Goal: Task Accomplishment & Management: Use online tool/utility

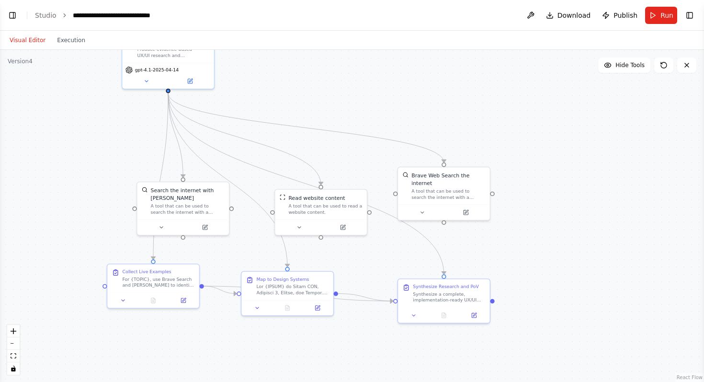
click at [375, 104] on div ".deletable-edge-delete-btn { width: 20px; height: 20px; border: 0px solid #ffff…" at bounding box center [352, 216] width 704 height 332
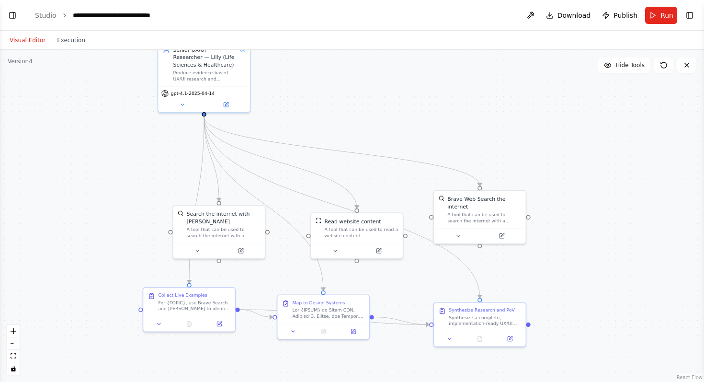
drag, startPoint x: 333, startPoint y: 92, endPoint x: 369, endPoint y: 113, distance: 42.7
click at [369, 114] on div ".deletable-edge-delete-btn { width: 20px; height: 20px; border: 0px solid #ffff…" at bounding box center [352, 216] width 704 height 332
click at [47, 74] on div ".deletable-edge-delete-btn { width: 20px; height: 20px; border: 0px solid #ffff…" at bounding box center [352, 216] width 704 height 332
click at [80, 42] on button "Execution" at bounding box center [71, 39] width 40 height 11
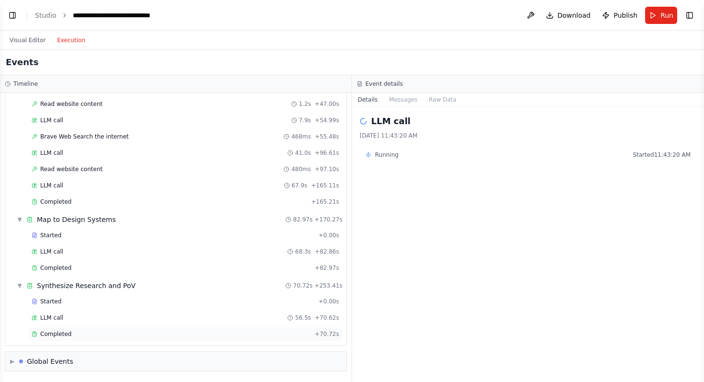
click at [219, 336] on div "Completed" at bounding box center [171, 334] width 279 height 8
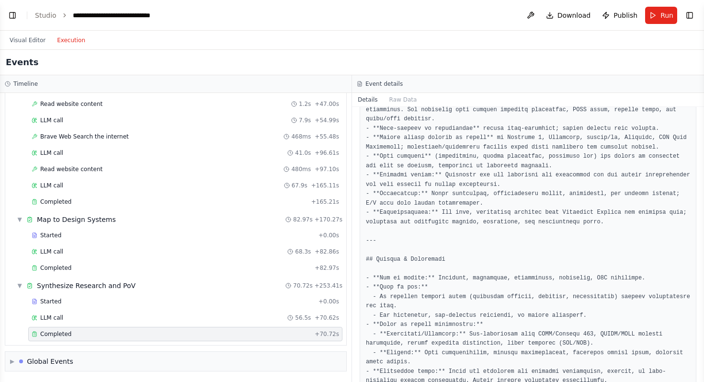
scroll to position [0, 0]
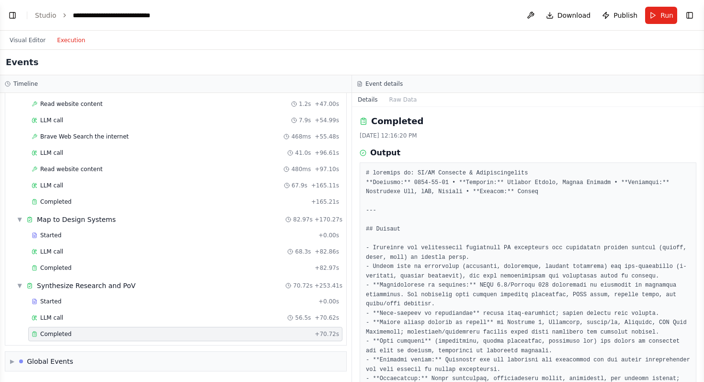
click at [397, 119] on h2 "Completed" at bounding box center [397, 121] width 52 height 13
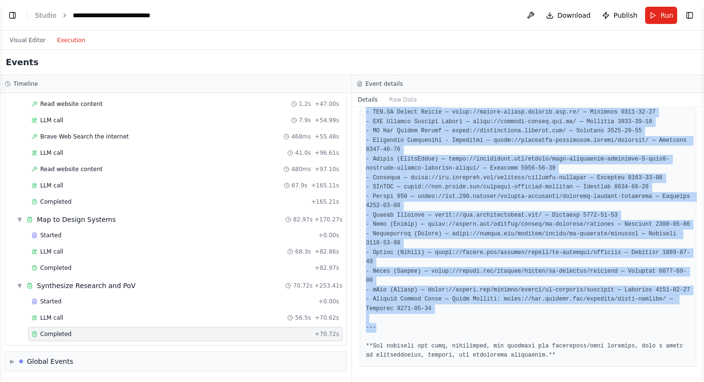
scroll to position [3377, 0]
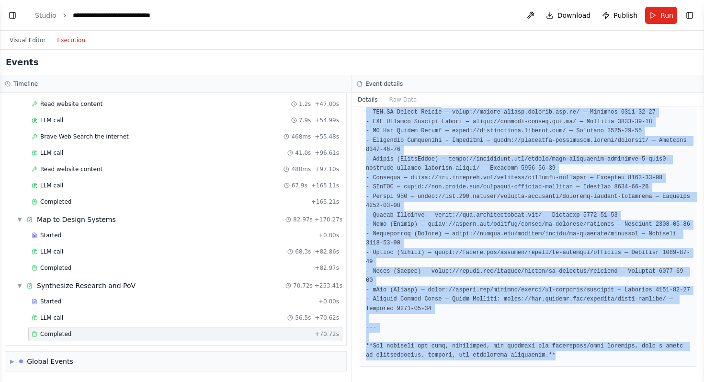
drag, startPoint x: 380, startPoint y: 182, endPoint x: 629, endPoint y: 358, distance: 305.2
copy pre "# loremips do: SI/AM Consecte & Adipiscingelits **Doeiusmo:** 0358-05-99 • **Te…"
click at [23, 41] on button "Visual Editor" at bounding box center [27, 39] width 47 height 11
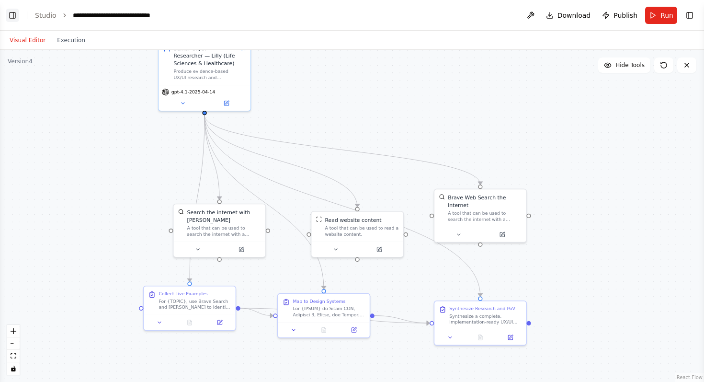
click at [11, 13] on button "Toggle Left Sidebar" at bounding box center [12, 15] width 13 height 13
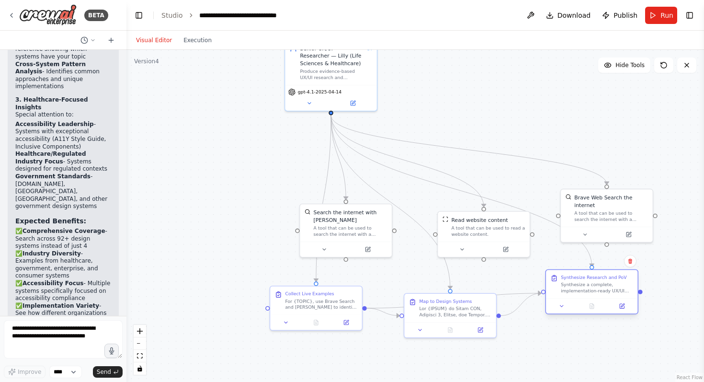
drag, startPoint x: 590, startPoint y: 318, endPoint x: 584, endPoint y: 297, distance: 22.0
click at [579, 291] on div "Synthesize a complete, implementation-ready UX/UI research deliverable for {TOP…" at bounding box center [597, 288] width 72 height 12
click at [38, 336] on textarea at bounding box center [63, 339] width 119 height 38
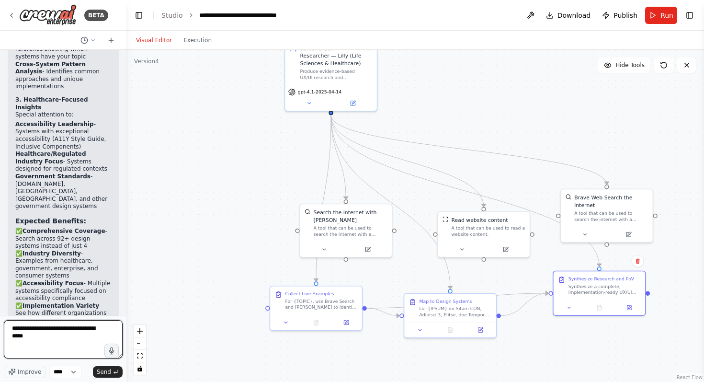
click at [77, 337] on textarea "**********" at bounding box center [63, 339] width 119 height 38
type textarea "**********"
click at [27, 374] on span "Improve" at bounding box center [29, 372] width 23 height 8
click at [63, 346] on textarea "**********" at bounding box center [63, 339] width 119 height 38
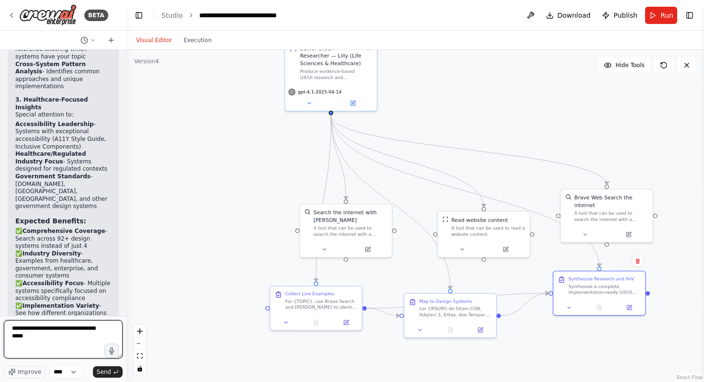
scroll to position [170, 0]
click at [106, 371] on span "Send" at bounding box center [104, 372] width 14 height 8
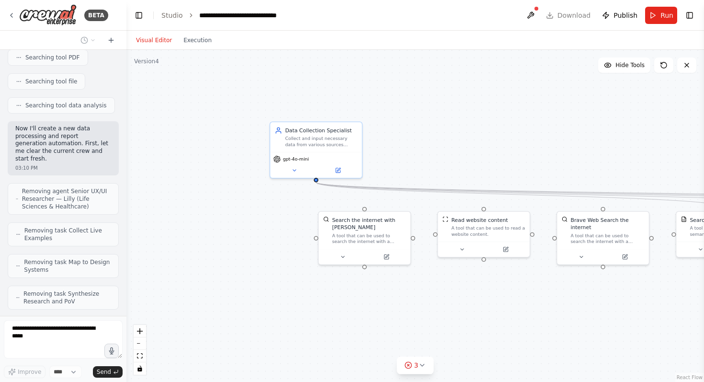
scroll to position [9730, 0]
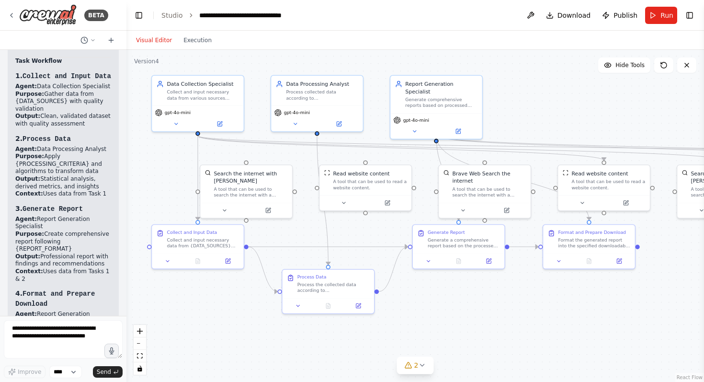
drag, startPoint x: 259, startPoint y: 222, endPoint x: 140, endPoint y: 175, distance: 127.1
click at [140, 175] on div ".deletable-edge-delete-btn { width: 20px; height: 20px; border: 0px solid #ffff…" at bounding box center [415, 216] width 578 height 332
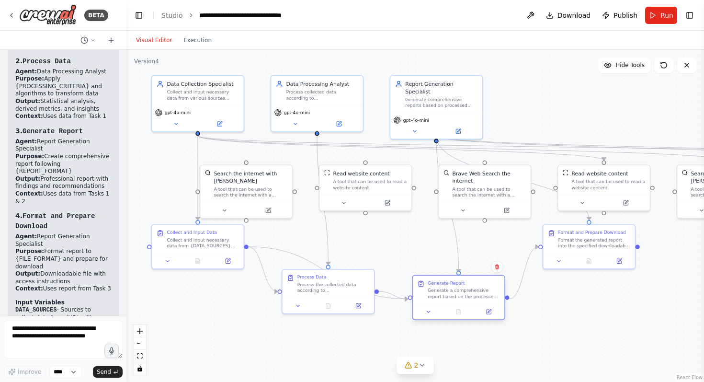
drag, startPoint x: 457, startPoint y: 253, endPoint x: 459, endPoint y: 301, distance: 47.5
click at [459, 303] on div "Generate Report Generate a comprehensive report based on the processed data. St…" at bounding box center [458, 297] width 93 height 45
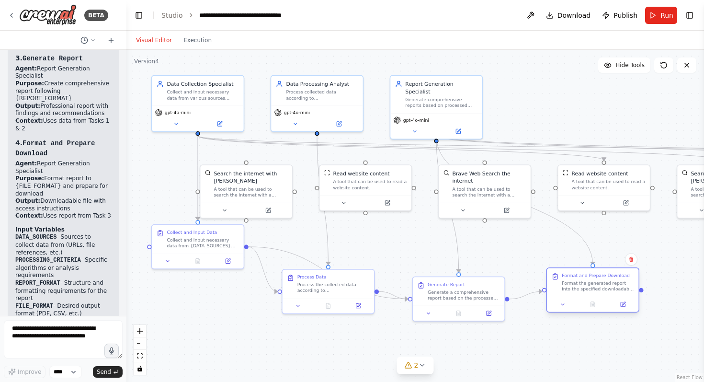
drag, startPoint x: 582, startPoint y: 241, endPoint x: 589, endPoint y: 287, distance: 45.6
click at [589, 287] on div "Format the generated report into the specified downloadable file format ({FILE_…" at bounding box center [598, 286] width 72 height 12
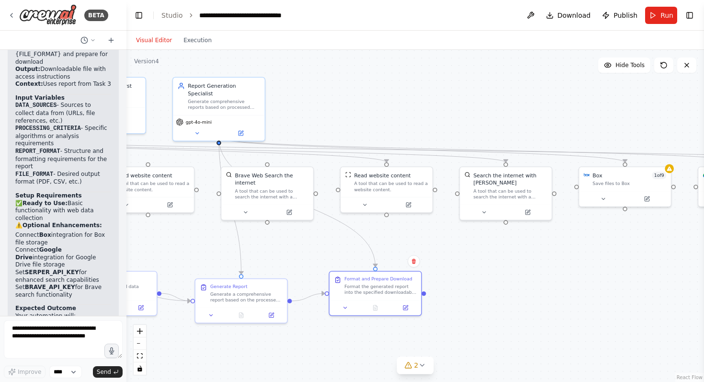
scroll to position [11554, 0]
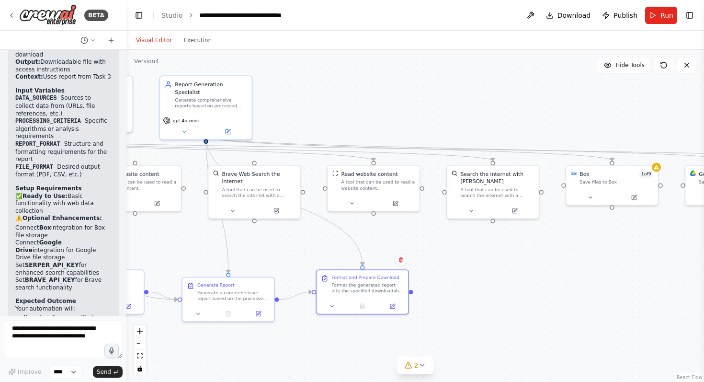
drag, startPoint x: 662, startPoint y: 240, endPoint x: 435, endPoint y: 240, distance: 227.1
click at [430, 240] on div ".deletable-edge-delete-btn { width: 20px; height: 20px; border: 0px solid #ffff…" at bounding box center [415, 216] width 578 height 332
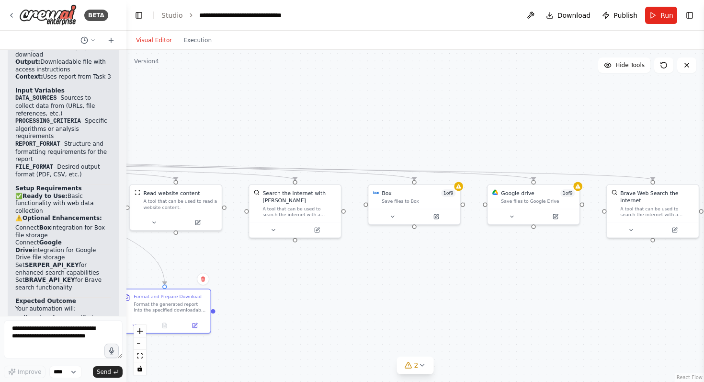
drag, startPoint x: 613, startPoint y: 244, endPoint x: 417, endPoint y: 263, distance: 197.4
click at [417, 263] on div ".deletable-edge-delete-btn { width: 20px; height: 20px; border: 0px solid #ffff…" at bounding box center [415, 216] width 578 height 332
click at [422, 198] on div "Save files to Box" at bounding box center [419, 200] width 74 height 6
click at [555, 196] on div "Google drive 1 of 9 Save files to Google Drive" at bounding box center [538, 195] width 74 height 15
click at [513, 214] on icon at bounding box center [511, 214] width 3 height 1
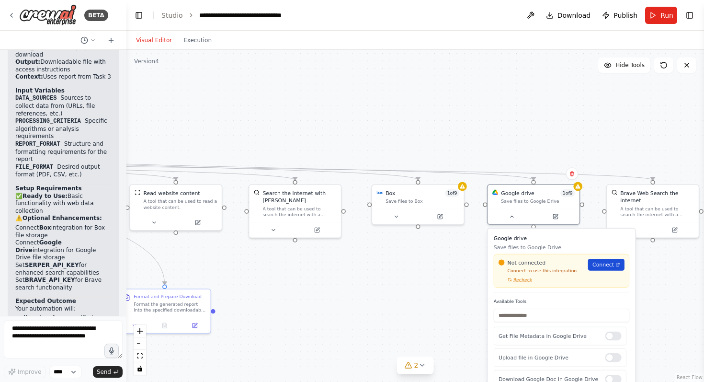
click at [608, 267] on span "Connect" at bounding box center [604, 265] width 22 height 8
click at [417, 282] on div ".deletable-edge-delete-btn { width: 20px; height: 20px; border: 0px solid #ffff…" at bounding box center [415, 216] width 578 height 332
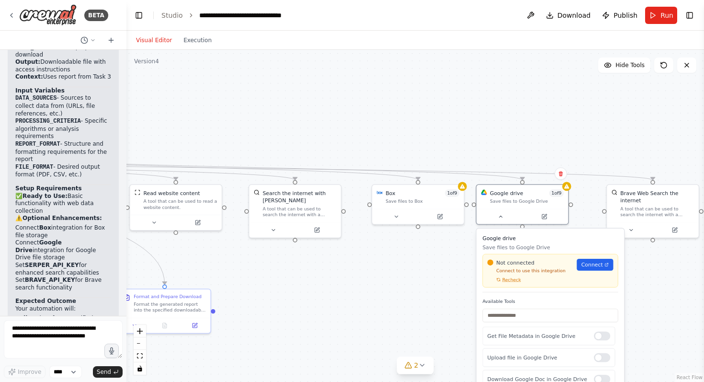
drag, startPoint x: 558, startPoint y: 246, endPoint x: 527, endPoint y: 254, distance: 31.3
click at [550, 246] on p "Save files to Google Drive" at bounding box center [550, 247] width 136 height 8
click at [501, 217] on icon at bounding box center [501, 215] width 6 height 6
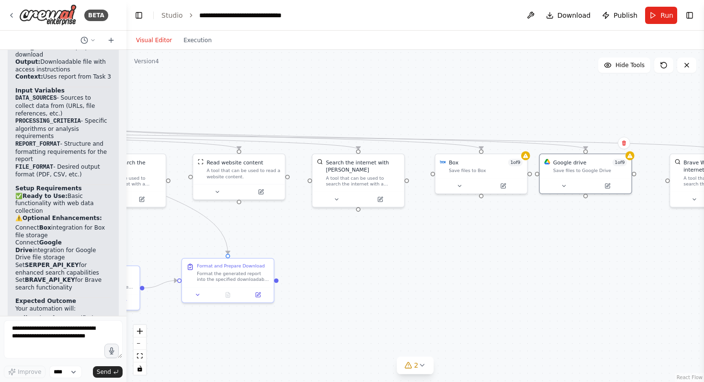
drag, startPoint x: 560, startPoint y: 255, endPoint x: 623, endPoint y: 224, distance: 70.3
click at [623, 224] on div ".deletable-edge-delete-btn { width: 20px; height: 20px; border: 0px solid #ffff…" at bounding box center [415, 216] width 578 height 332
click at [63, 331] on textarea at bounding box center [63, 339] width 119 height 38
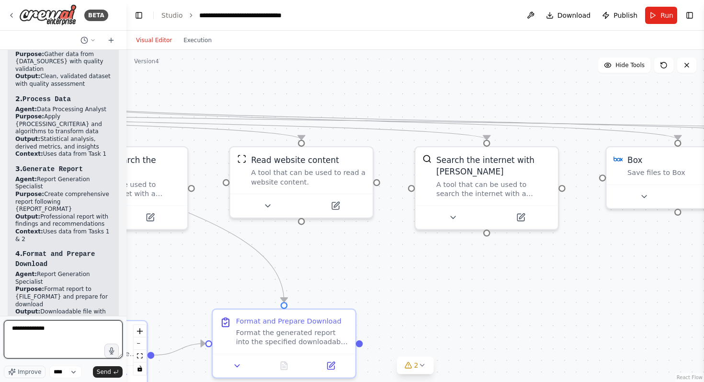
scroll to position [11465, 0]
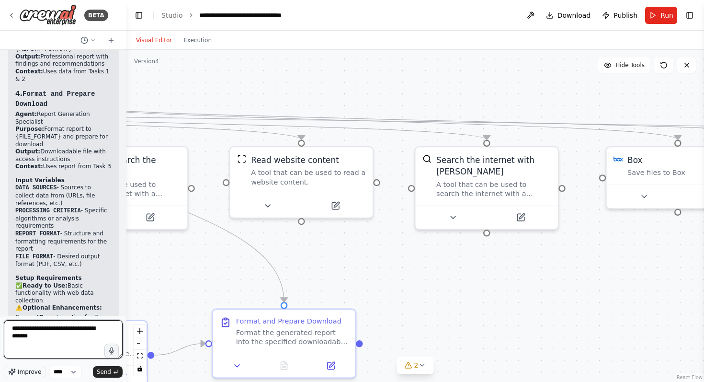
type textarea "**********"
click at [17, 372] on button "Improve" at bounding box center [25, 372] width 42 height 12
click at [106, 371] on span "Send" at bounding box center [104, 372] width 14 height 8
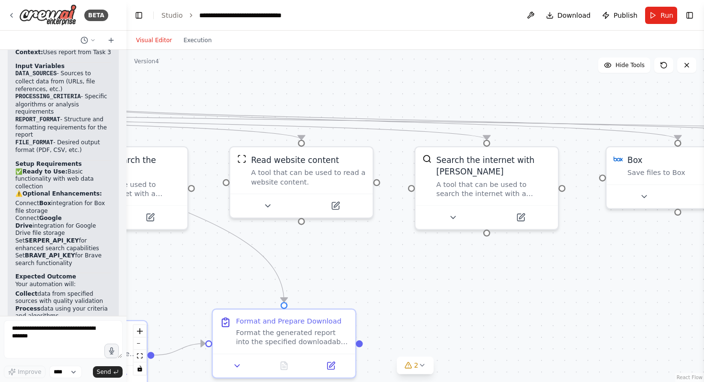
scroll to position [11852, 0]
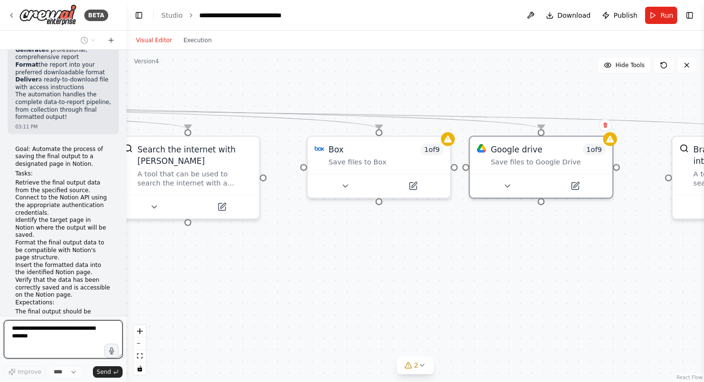
drag, startPoint x: 662, startPoint y: 242, endPoint x: 345, endPoint y: 232, distance: 316.4
click at [345, 232] on div ".deletable-edge-delete-btn { width: 20px; height: 20px; border: 0px solid #ffff…" at bounding box center [415, 216] width 578 height 332
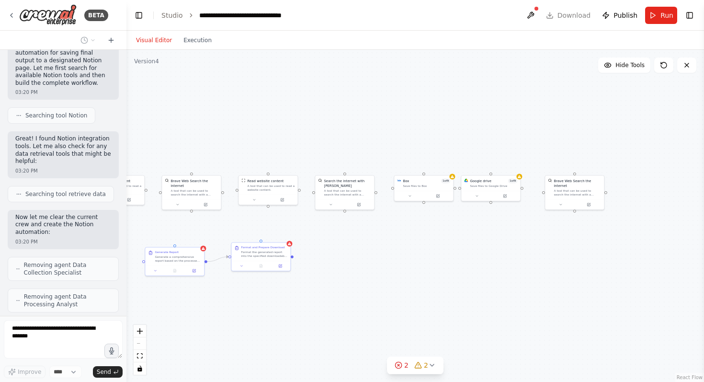
scroll to position [12238, 0]
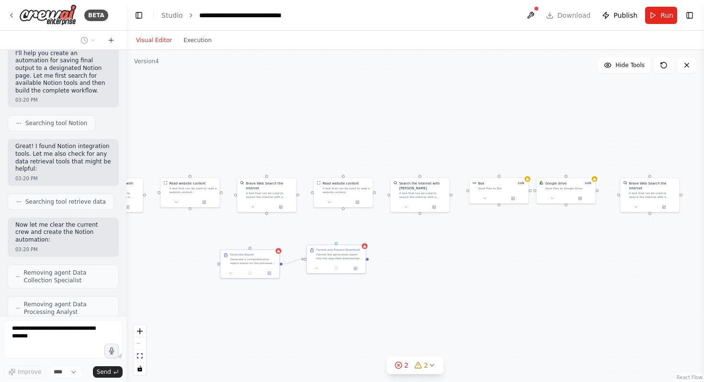
drag, startPoint x: 196, startPoint y: 253, endPoint x: 404, endPoint y: 252, distance: 208.4
click at [404, 252] on div ".deletable-edge-delete-btn { width: 20px; height: 20px; border: 0px solid #ffff…" at bounding box center [415, 216] width 578 height 332
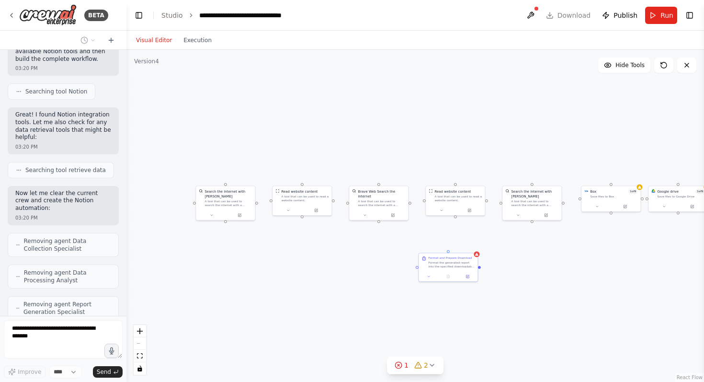
drag, startPoint x: 197, startPoint y: 234, endPoint x: 310, endPoint y: 242, distance: 112.4
click at [310, 242] on div "Search the internet with [PERSON_NAME] A tool that can be used to search the in…" at bounding box center [415, 216] width 578 height 332
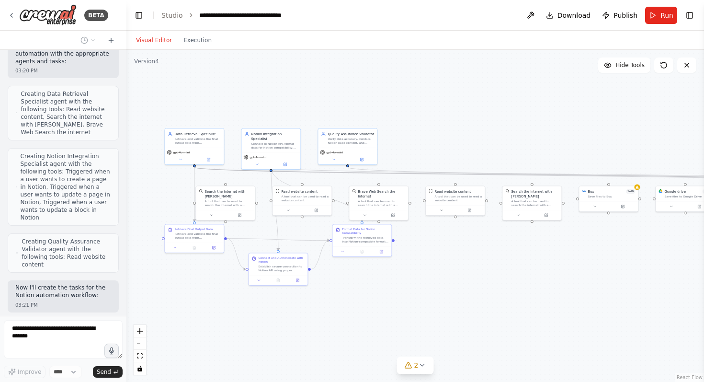
scroll to position [12709, 0]
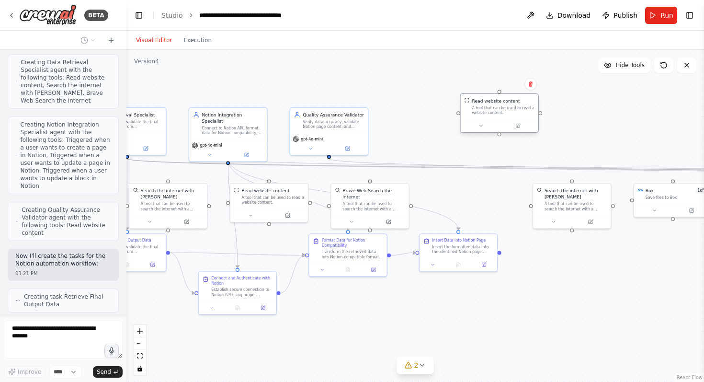
drag, startPoint x: 471, startPoint y: 208, endPoint x: 501, endPoint y: 119, distance: 94.1
click at [501, 119] on div at bounding box center [500, 125] width 78 height 13
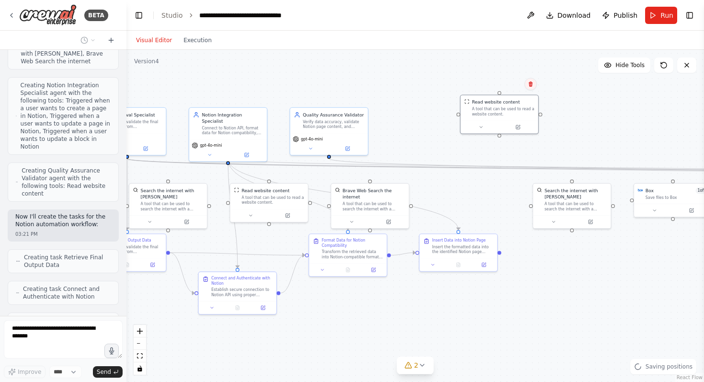
click at [534, 81] on button at bounding box center [531, 84] width 12 height 12
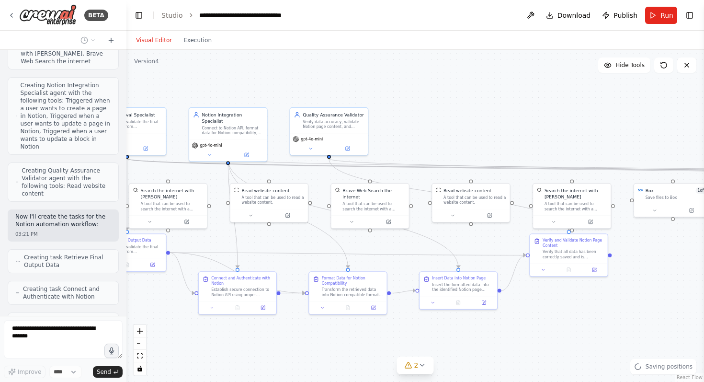
scroll to position [12740, 0]
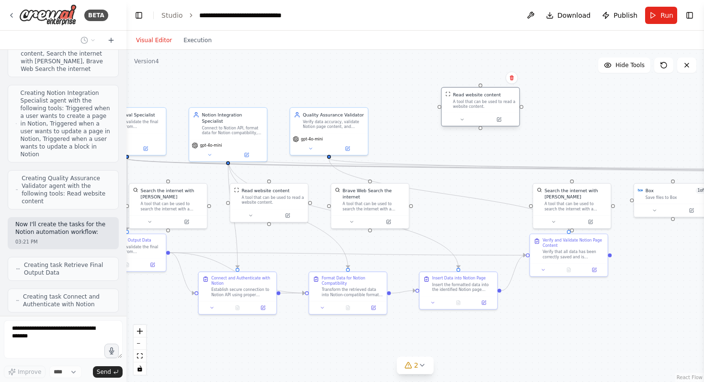
drag, startPoint x: 465, startPoint y: 209, endPoint x: 476, endPoint y: 112, distance: 98.3
click at [476, 112] on div "Read website content A tool that can be used to read a website content." at bounding box center [480, 106] width 79 height 39
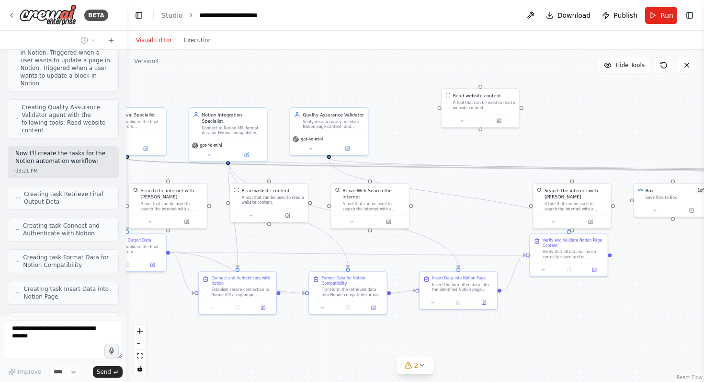
scroll to position [12804, 0]
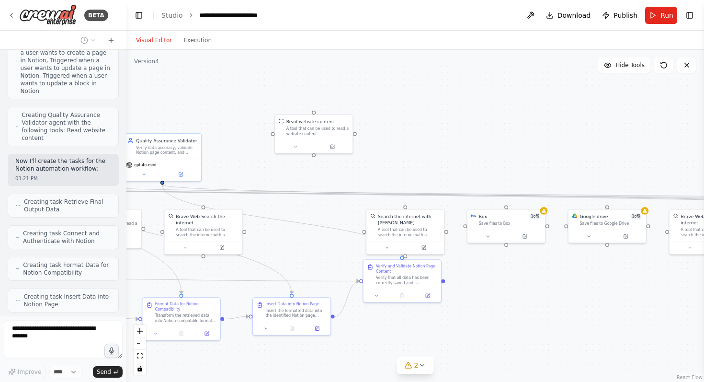
drag, startPoint x: 679, startPoint y: 269, endPoint x: 513, endPoint y: 295, distance: 168.7
click at [513, 295] on div ".deletable-edge-delete-btn { width: 20px; height: 20px; border: 0px solid #ffff…" at bounding box center [415, 216] width 578 height 332
drag, startPoint x: 519, startPoint y: 224, endPoint x: 527, endPoint y: 275, distance: 52.3
click at [527, 275] on div "Box 1 of 9 Save files to Box" at bounding box center [515, 269] width 79 height 34
click at [545, 241] on icon at bounding box center [547, 242] width 4 height 5
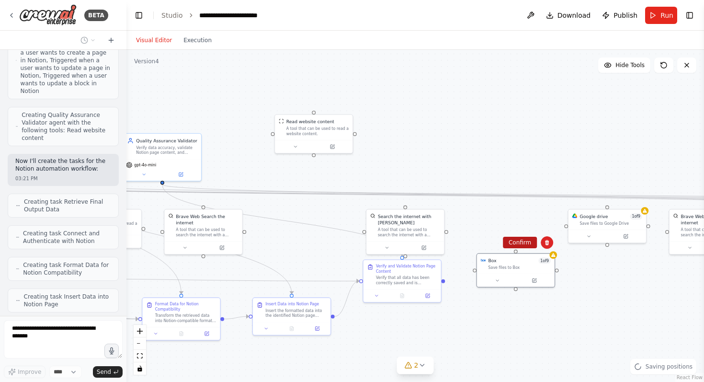
click at [521, 239] on button "Confirm" at bounding box center [520, 242] width 34 height 11
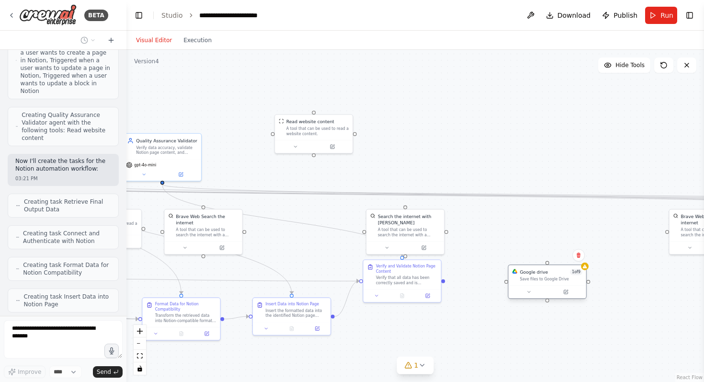
drag, startPoint x: 596, startPoint y: 223, endPoint x: 535, endPoint y: 277, distance: 82.5
click at [535, 277] on div "Save files to Google Drive" at bounding box center [551, 278] width 62 height 5
click at [579, 253] on icon at bounding box center [579, 255] width 6 height 6
click at [554, 254] on button "Confirm" at bounding box center [552, 254] width 34 height 11
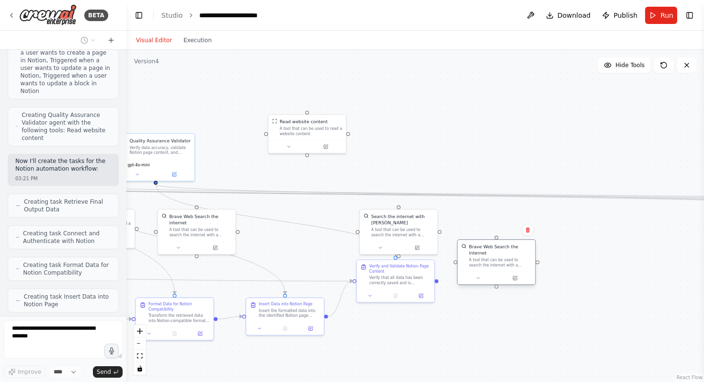
drag, startPoint x: 697, startPoint y: 236, endPoint x: 490, endPoint y: 269, distance: 209.1
click at [490, 269] on div "Brave Web Search the internet A tool that can be used to search the internet wi…" at bounding box center [497, 256] width 78 height 32
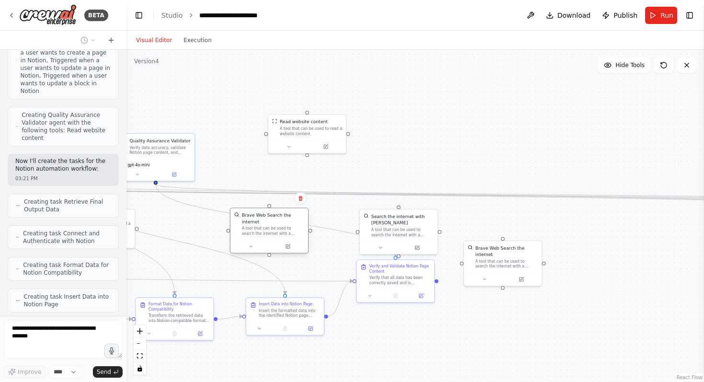
drag, startPoint x: 216, startPoint y: 237, endPoint x: 225, endPoint y: 236, distance: 8.6
click at [230, 236] on div "Brave Web Search the internet A tool that can be used to search the internet wi…" at bounding box center [269, 224] width 78 height 32
click at [608, 252] on div ".deletable-edge-delete-btn { width: 20px; height: 20px; border: 0px solid #ffff…" at bounding box center [415, 216] width 578 height 332
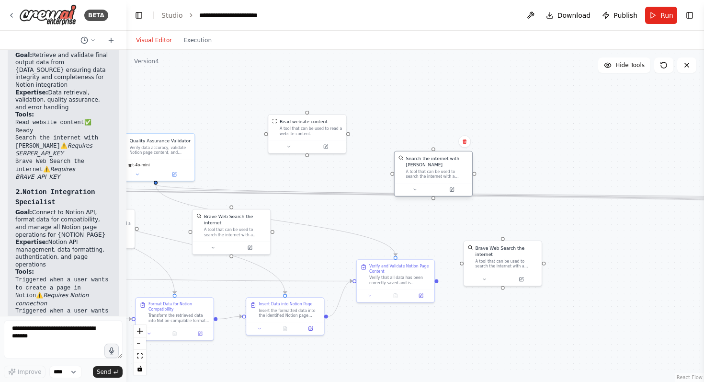
drag, startPoint x: 404, startPoint y: 227, endPoint x: 439, endPoint y: 166, distance: 69.5
click at [439, 166] on div "Search the internet with [PERSON_NAME] A tool that can be used to search the in…" at bounding box center [437, 167] width 62 height 24
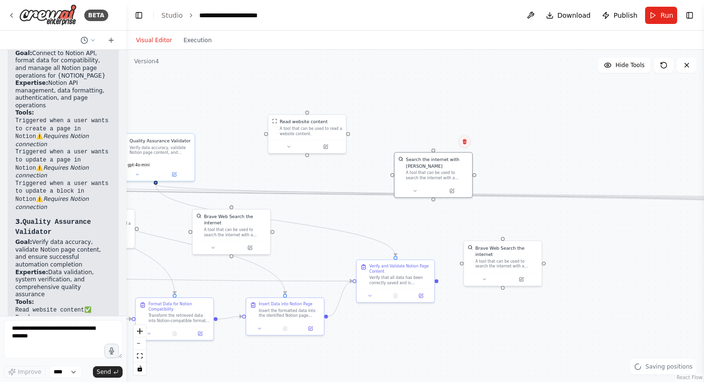
click at [463, 141] on icon at bounding box center [465, 141] width 4 height 5
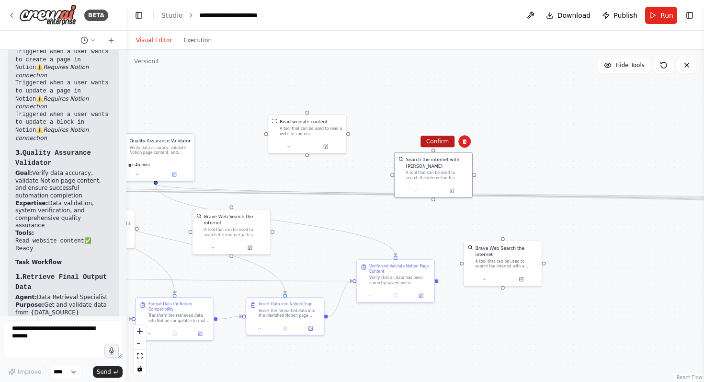
click at [437, 141] on button "Confirm" at bounding box center [438, 141] width 34 height 11
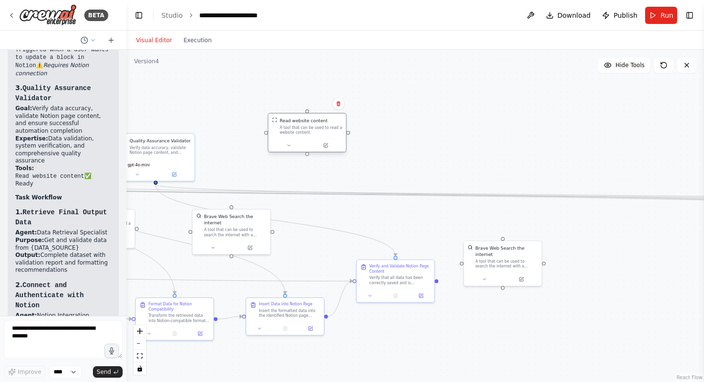
click at [299, 134] on div "A tool that can be used to read a website content." at bounding box center [311, 130] width 62 height 10
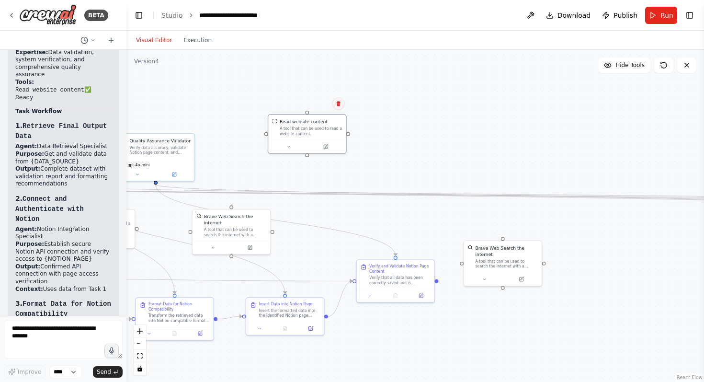
click at [339, 105] on icon at bounding box center [338, 103] width 4 height 5
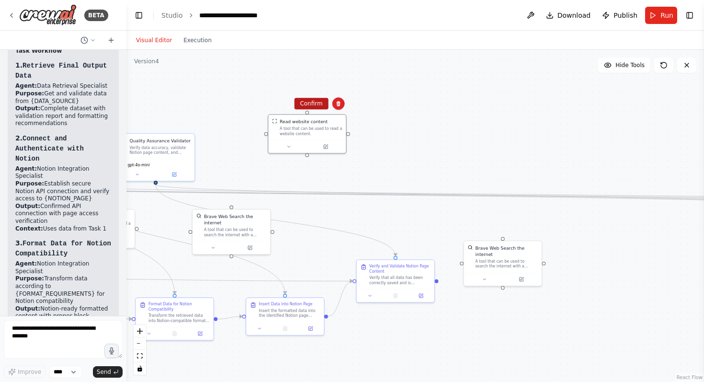
click at [314, 102] on button "Confirm" at bounding box center [311, 103] width 34 height 11
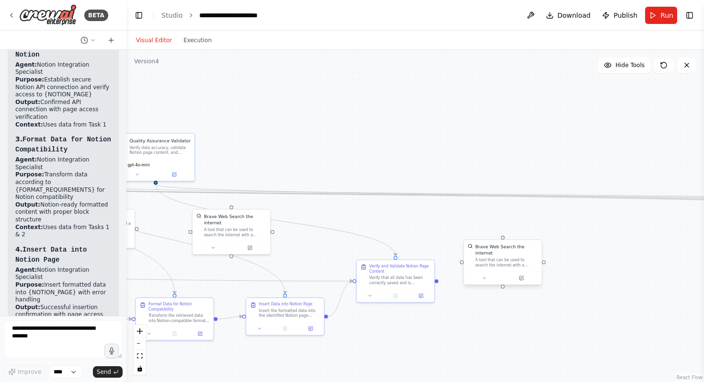
click at [505, 257] on div "A tool that can be used to search the internet with a search_query." at bounding box center [506, 262] width 62 height 10
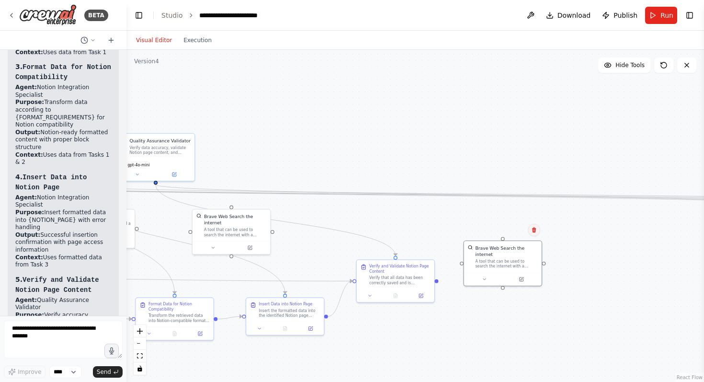
click at [529, 229] on button at bounding box center [534, 230] width 12 height 12
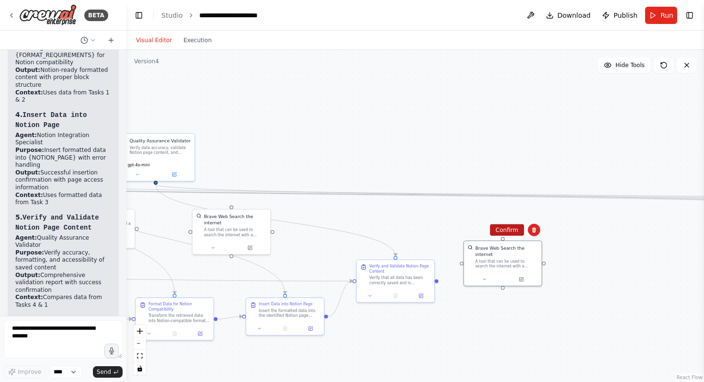
click at [516, 229] on button "Confirm" at bounding box center [507, 229] width 34 height 11
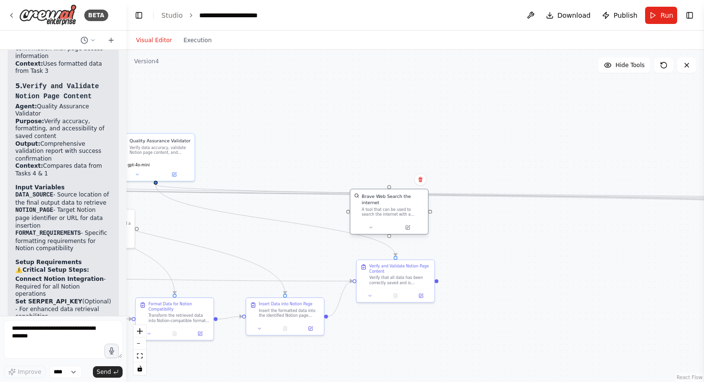
drag, startPoint x: 253, startPoint y: 242, endPoint x: 421, endPoint y: 203, distance: 172.2
click at [401, 224] on button at bounding box center [407, 228] width 35 height 8
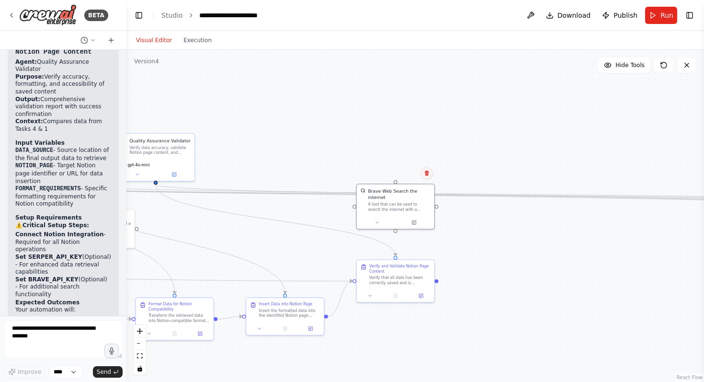
click at [427, 174] on icon at bounding box center [427, 173] width 4 height 5
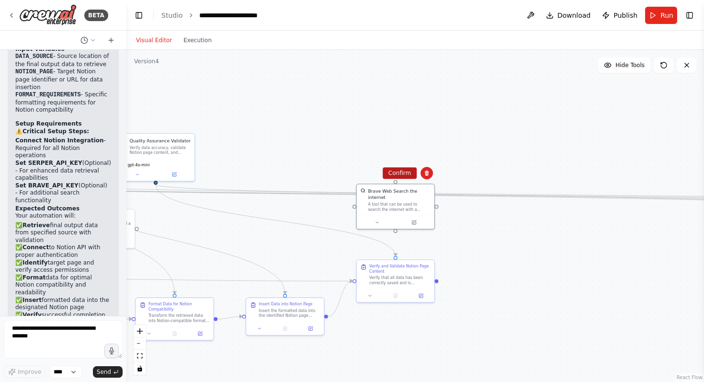
click at [410, 172] on button "Confirm" at bounding box center [400, 172] width 34 height 11
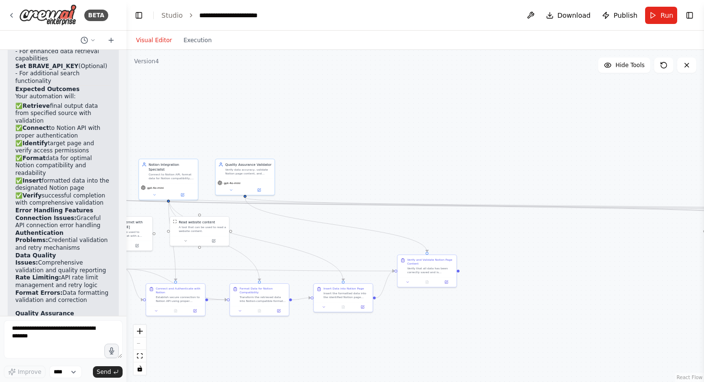
scroll to position [14375, 0]
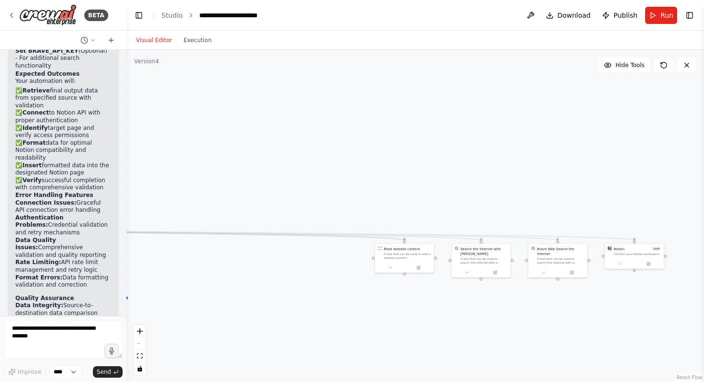
drag, startPoint x: 591, startPoint y: 249, endPoint x: 259, endPoint y: 275, distance: 332.6
click at [259, 275] on div ".deletable-edge-delete-btn { width: 20px; height: 20px; border: 0px solid #ffff…" at bounding box center [415, 216] width 578 height 332
drag, startPoint x: 401, startPoint y: 259, endPoint x: 155, endPoint y: 277, distance: 246.5
click at [155, 277] on div "Read website content A tool that can be used to read a website content." at bounding box center [157, 271] width 59 height 19
drag, startPoint x: 491, startPoint y: 262, endPoint x: 432, endPoint y: 263, distance: 59.4
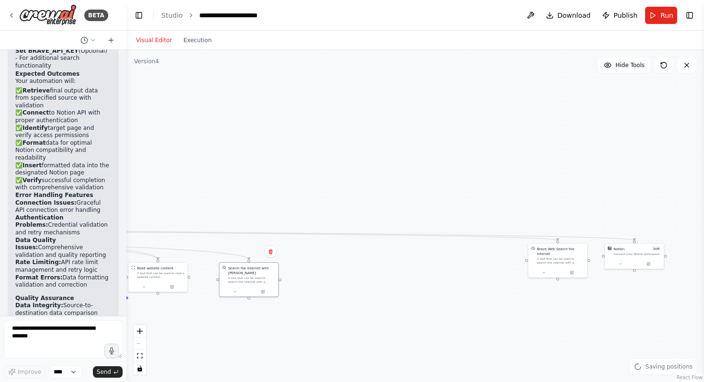
click at [257, 281] on div "A tool that can be used to search the internet with a search_query. Supports di…" at bounding box center [251, 280] width 47 height 8
drag, startPoint x: 563, startPoint y: 256, endPoint x: 327, endPoint y: 277, distance: 236.6
click at [327, 280] on div "A tool that can be used to search the internet with a search_query." at bounding box center [323, 284] width 47 height 8
drag, startPoint x: 627, startPoint y: 258, endPoint x: 389, endPoint y: 285, distance: 239.6
click at [389, 285] on div at bounding box center [397, 287] width 59 height 10
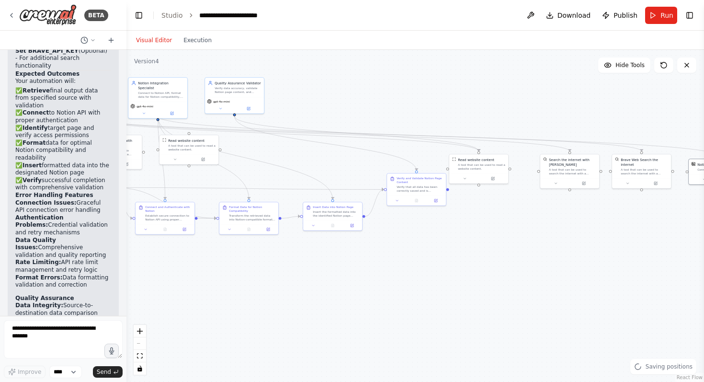
drag, startPoint x: 285, startPoint y: 220, endPoint x: 564, endPoint y: 126, distance: 294.7
click at [606, 112] on div ".deletable-edge-delete-btn { width: 20px; height: 20px; border: 0px solid #ffff…" at bounding box center [415, 216] width 578 height 332
drag, startPoint x: 470, startPoint y: 168, endPoint x: 299, endPoint y: 157, distance: 171.9
click at [299, 157] on div "A tool that can be used to read a website content." at bounding box center [309, 157] width 47 height 8
drag, startPoint x: 560, startPoint y: 173, endPoint x: 369, endPoint y: 160, distance: 190.7
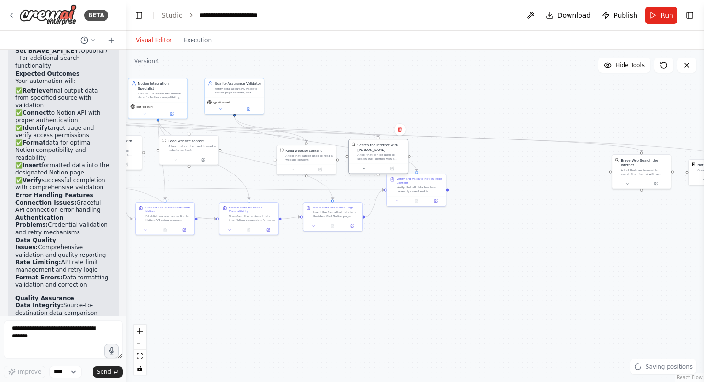
click at [369, 160] on div "A tool that can be used to search the internet with a search_query. Supports di…" at bounding box center [380, 157] width 47 height 8
drag, startPoint x: 639, startPoint y: 176, endPoint x: 466, endPoint y: 159, distance: 174.2
click at [466, 159] on div "Brave Web Search the internet A tool that can be used to search the internet wi…" at bounding box center [465, 151] width 60 height 35
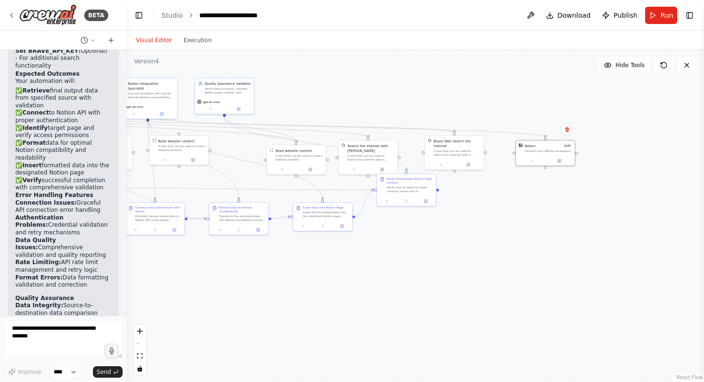
drag, startPoint x: 696, startPoint y: 173, endPoint x: 471, endPoint y: 176, distance: 224.7
click at [523, 154] on div "Notion 3 of 9 Connect your Notion workspace" at bounding box center [545, 147] width 59 height 15
drag, startPoint x: 409, startPoint y: 196, endPoint x: 410, endPoint y: 256, distance: 60.4
click at [410, 256] on div "Verify and Validate Notion Page Content Verify that all data has been correctly…" at bounding box center [411, 246] width 59 height 22
click at [297, 276] on div ".deletable-edge-delete-btn { width: 20px; height: 20px; border: 0px solid #ffff…" at bounding box center [415, 216] width 578 height 332
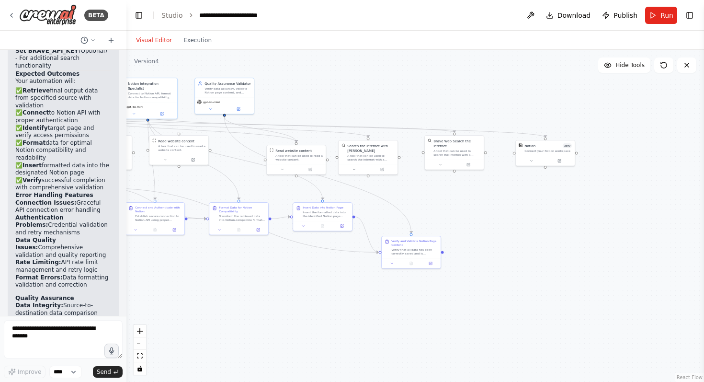
click at [293, 267] on div ".deletable-edge-delete-btn { width: 20px; height: 20px; border: 0px solid #ffff…" at bounding box center [415, 216] width 578 height 332
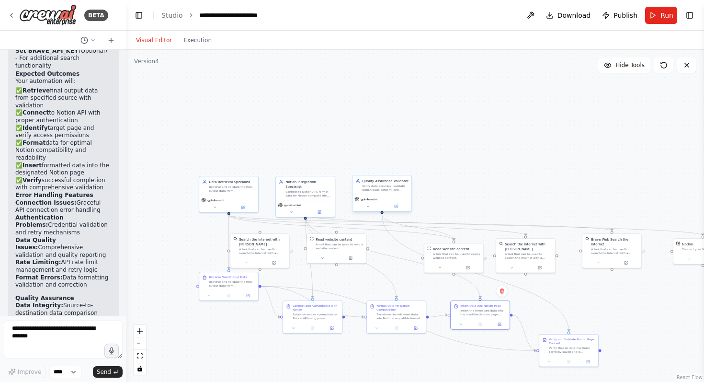
drag, startPoint x: 315, startPoint y: 105, endPoint x: 404, endPoint y: 181, distance: 117.2
click at [472, 203] on div ".deletable-edge-delete-btn { width: 20px; height: 20px; border: 0px solid #ffff…" at bounding box center [415, 216] width 578 height 332
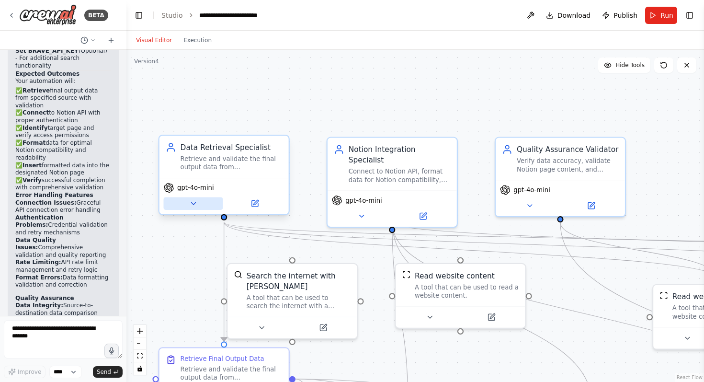
click at [192, 201] on icon at bounding box center [193, 203] width 9 height 9
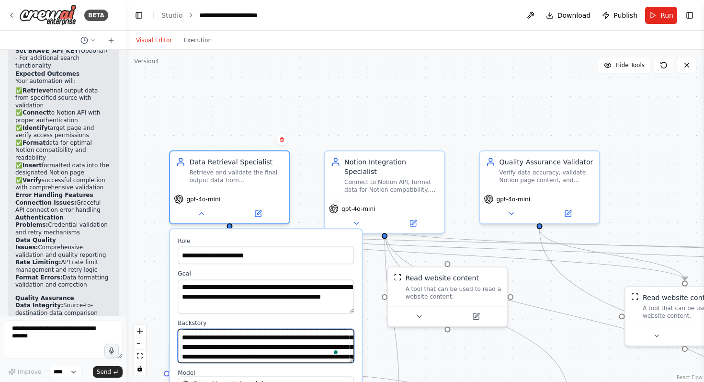
scroll to position [0, 0]
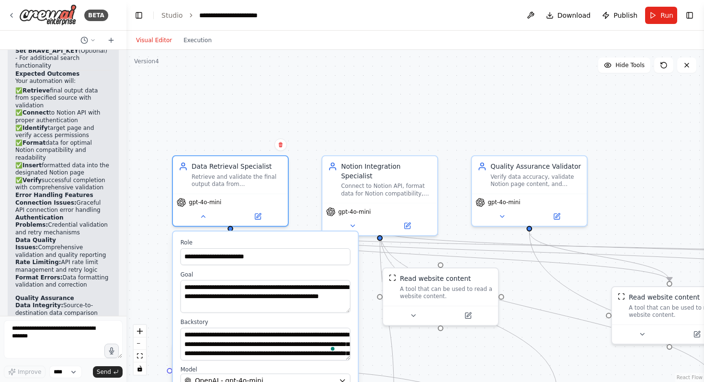
click at [291, 97] on div ".deletable-edge-delete-btn { width: 20px; height: 20px; border: 0px solid #ffff…" at bounding box center [415, 216] width 578 height 332
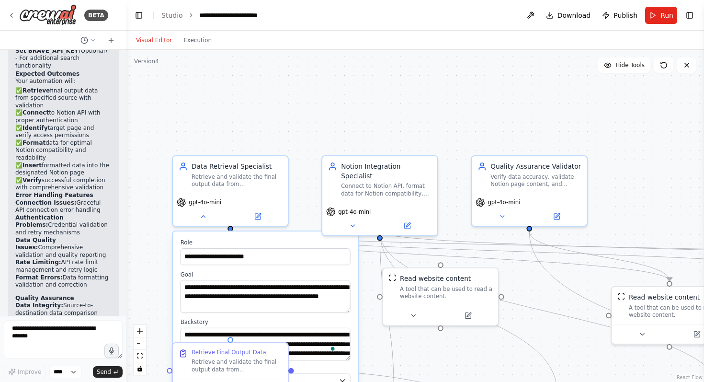
click at [153, 40] on button "Visual Editor" at bounding box center [153, 39] width 47 height 11
click at [171, 14] on link "Studio" at bounding box center [172, 15] width 22 height 8
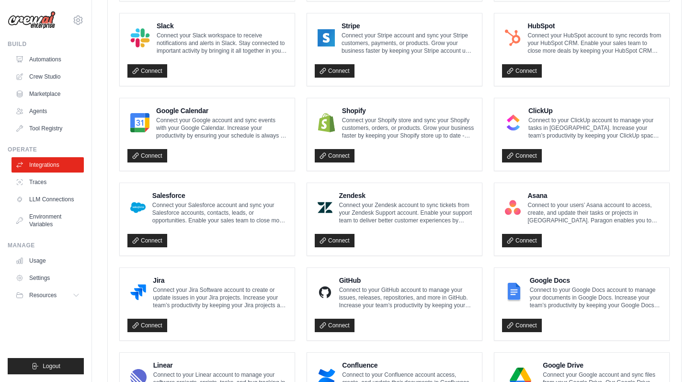
scroll to position [463, 0]
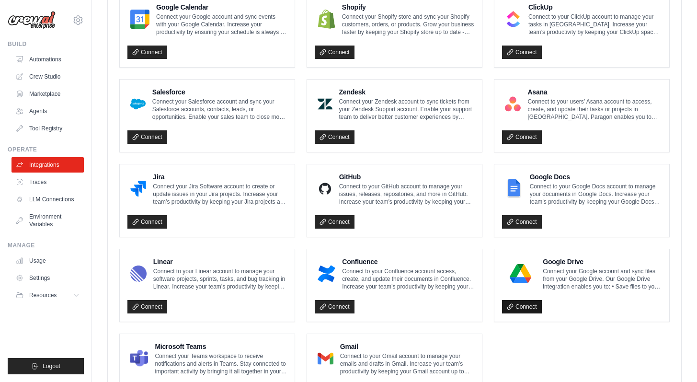
click at [528, 305] on link "Connect" at bounding box center [522, 306] width 40 height 13
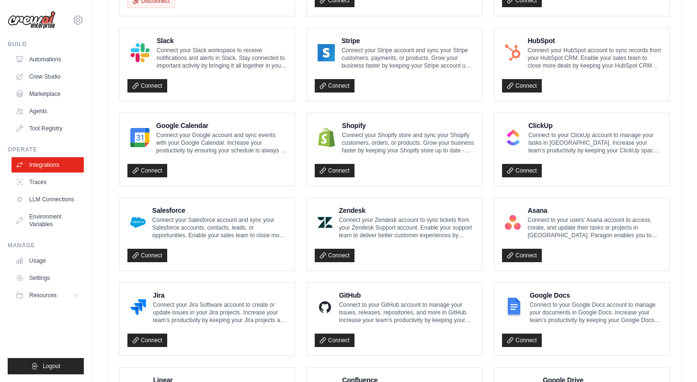
scroll to position [221, 0]
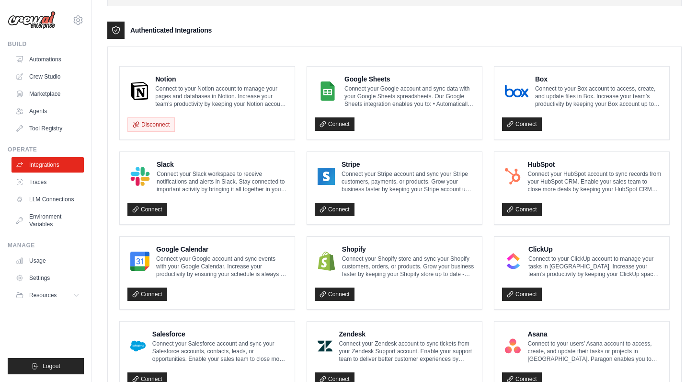
click at [222, 118] on div "Disconnect" at bounding box center [207, 122] width 160 height 20
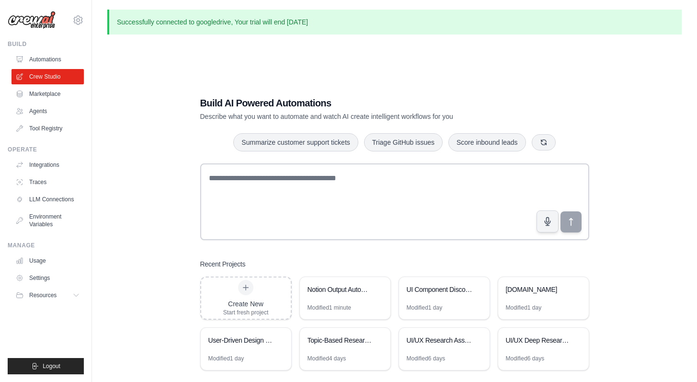
scroll to position [24, 0]
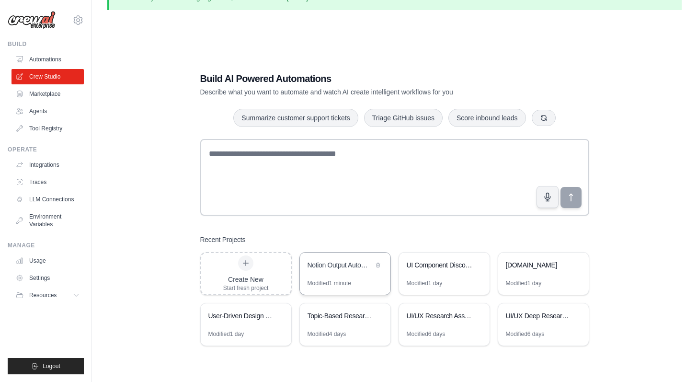
click at [327, 268] on div "Notion Output Automation" at bounding box center [341, 265] width 66 height 10
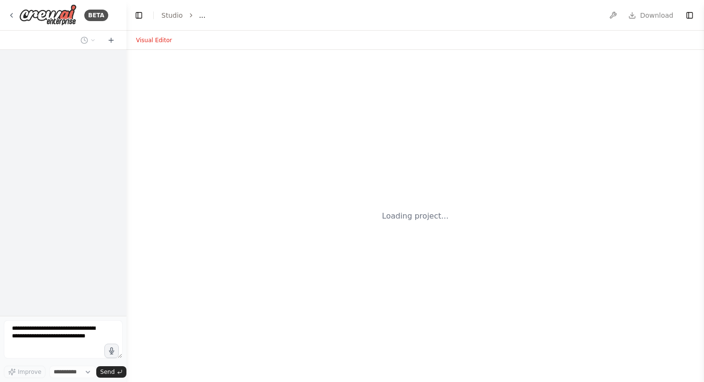
select select "****"
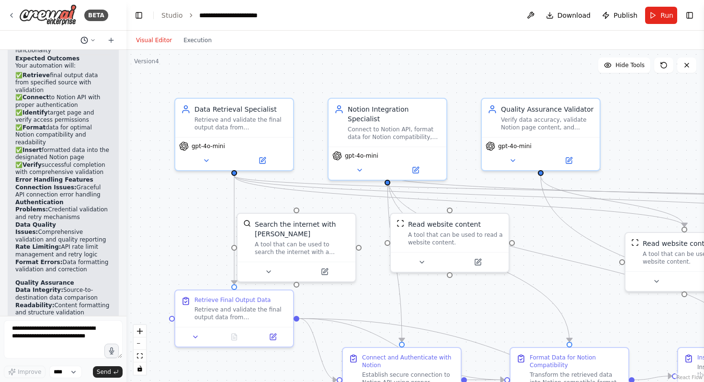
click at [91, 40] on icon at bounding box center [93, 40] width 6 height 6
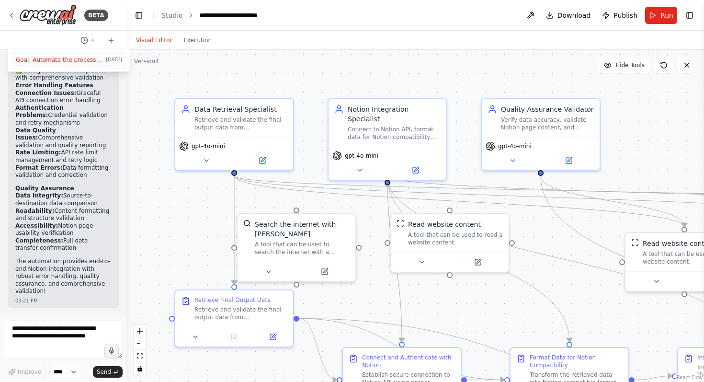
scroll to position [14375, 0]
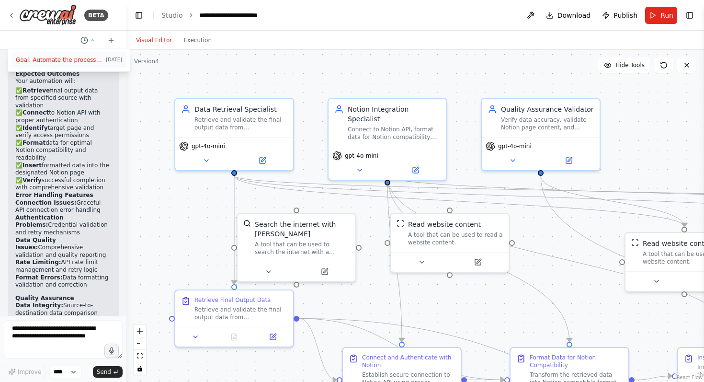
click at [49, 61] on span "Goal: Automate the process of saving the final output to a designated page in N…" at bounding box center [59, 60] width 86 height 8
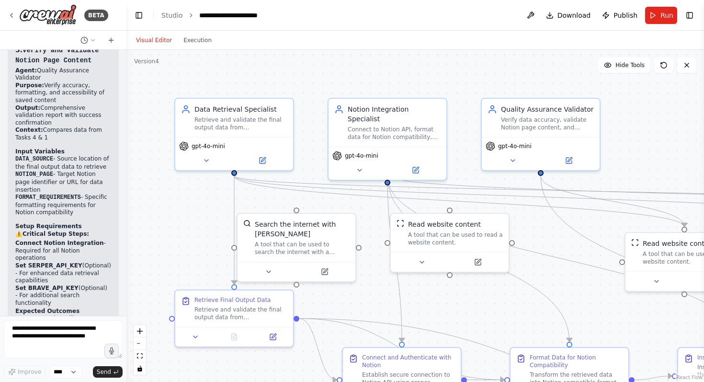
scroll to position [13836, 0]
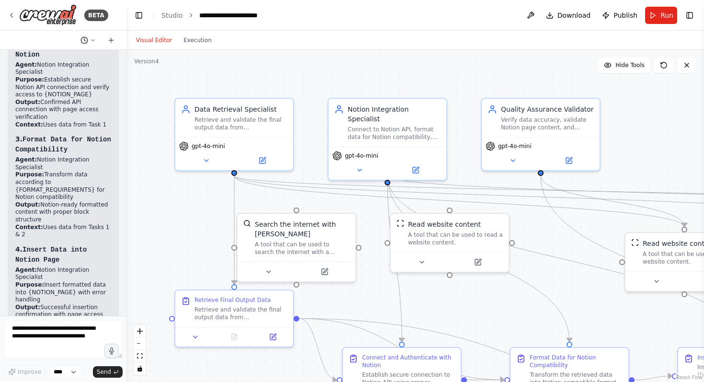
click at [86, 39] on icon at bounding box center [84, 40] width 8 height 8
click at [76, 61] on span "Goal: Automate the process of saving the final output to a designated page in N…" at bounding box center [59, 60] width 86 height 8
click at [76, 171] on li "Purpose: Transform data according to {FORMAT_REQUIREMENTS} for Notion compatibi…" at bounding box center [63, 186] width 96 height 30
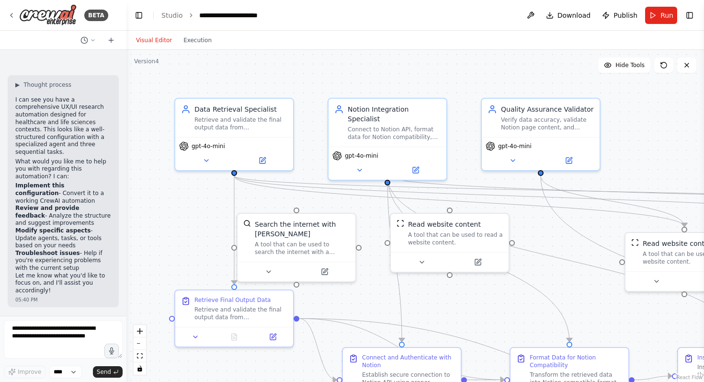
scroll to position [0, 0]
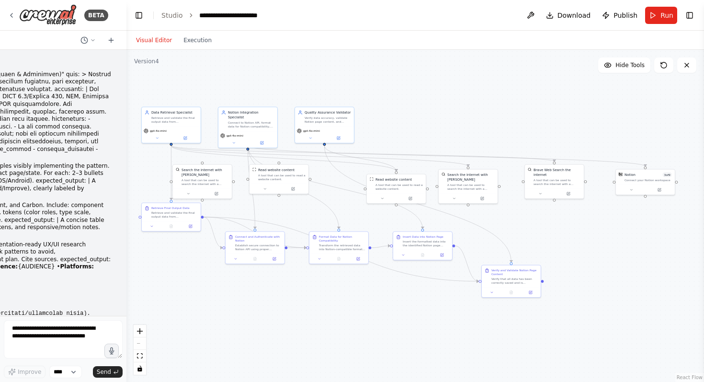
drag, startPoint x: 243, startPoint y: 133, endPoint x: 117, endPoint y: 150, distance: 127.2
click at [117, 150] on div "BETA version: "1.0" tasks: collect_live_examples: description: | For {TOPIC}, f…" at bounding box center [352, 191] width 704 height 382
click at [112, 40] on icon at bounding box center [111, 40] width 4 height 0
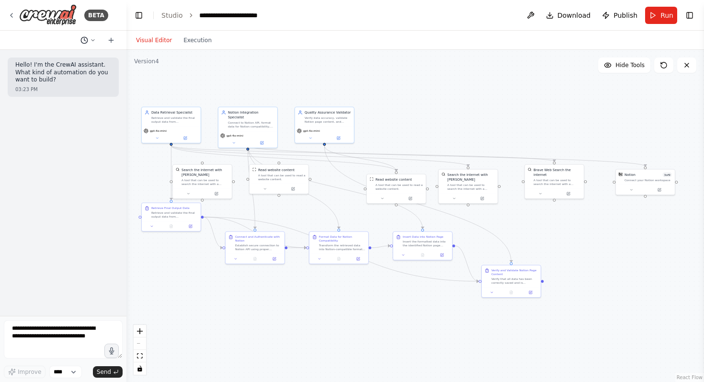
click at [92, 39] on icon at bounding box center [93, 39] width 3 height 1
click at [47, 76] on span "Goal: Automate the process of saving the final output to a designated page in N…" at bounding box center [59, 75] width 86 height 8
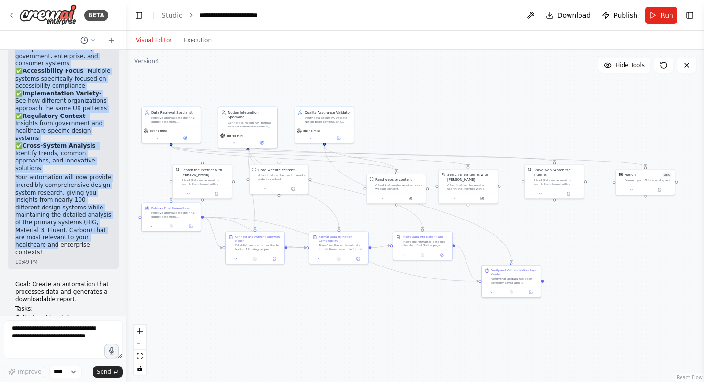
scroll to position [9086, 0]
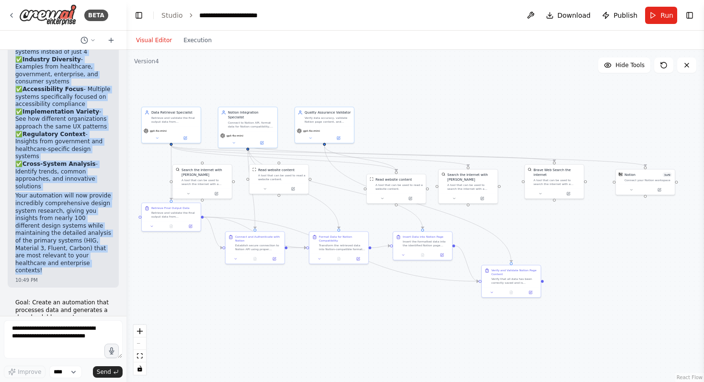
drag, startPoint x: 15, startPoint y: 114, endPoint x: 90, endPoint y: 98, distance: 76.4
copy div "Perfect! I've successfully updated your Healthcare UX Research Assistant to inc…"
click at [113, 39] on icon at bounding box center [111, 40] width 8 height 8
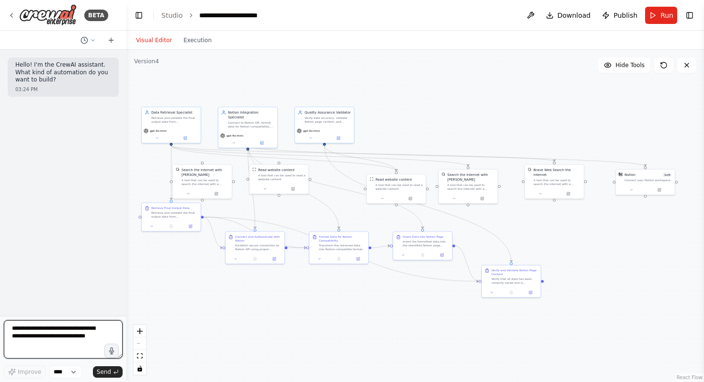
click at [41, 332] on textarea at bounding box center [63, 339] width 119 height 38
paste textarea "**********"
click at [24, 371] on span "Improve" at bounding box center [29, 372] width 23 height 8
type textarea "**********"
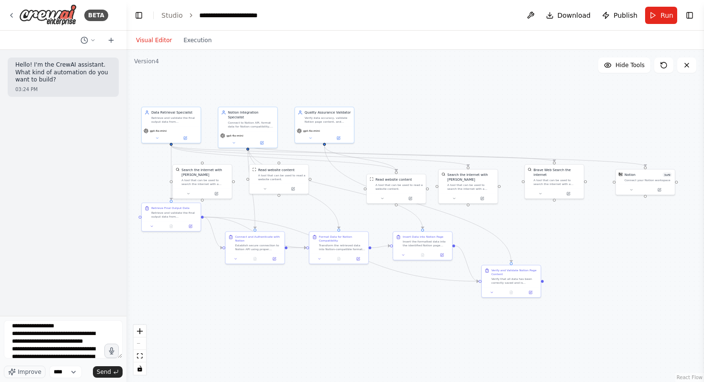
scroll to position [0, 0]
click at [103, 370] on span "Send" at bounding box center [104, 372] width 14 height 8
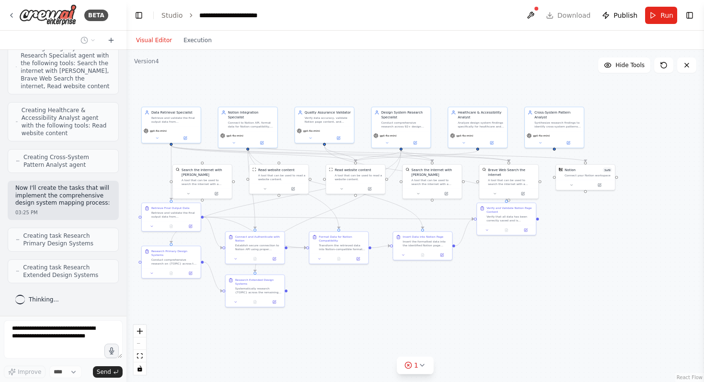
scroll to position [869, 0]
